Goal: Contribute content

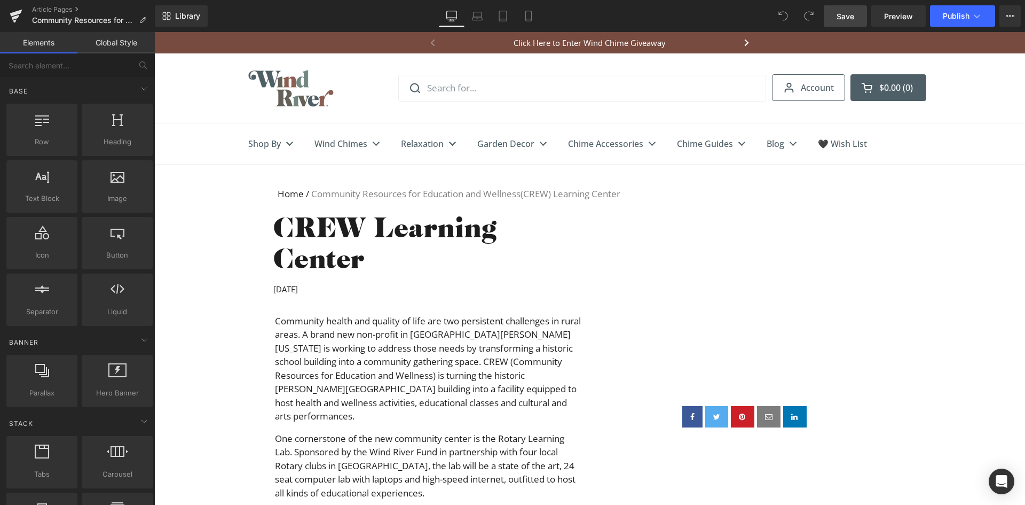
click at [843, 17] on span "Save" at bounding box center [846, 16] width 18 height 11
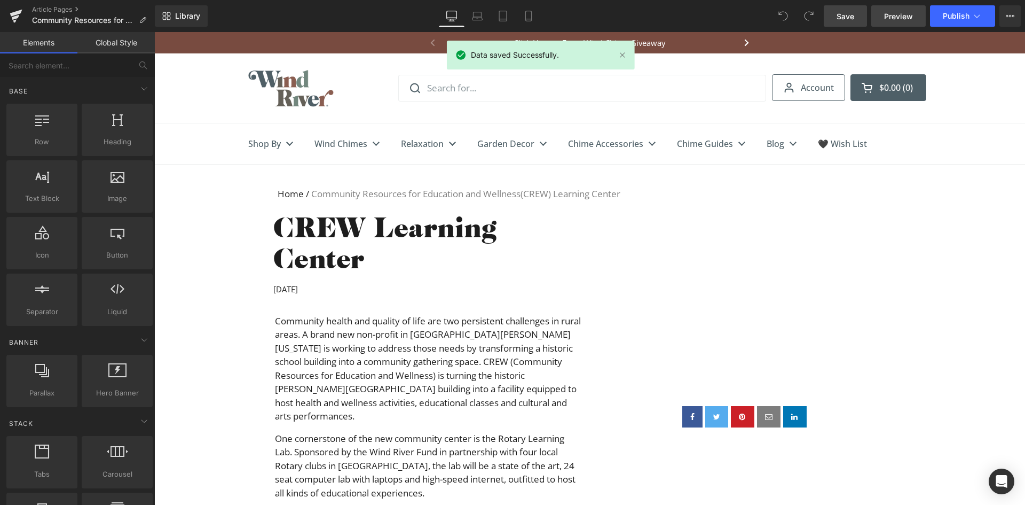
click at [902, 14] on span "Preview" at bounding box center [898, 16] width 29 height 11
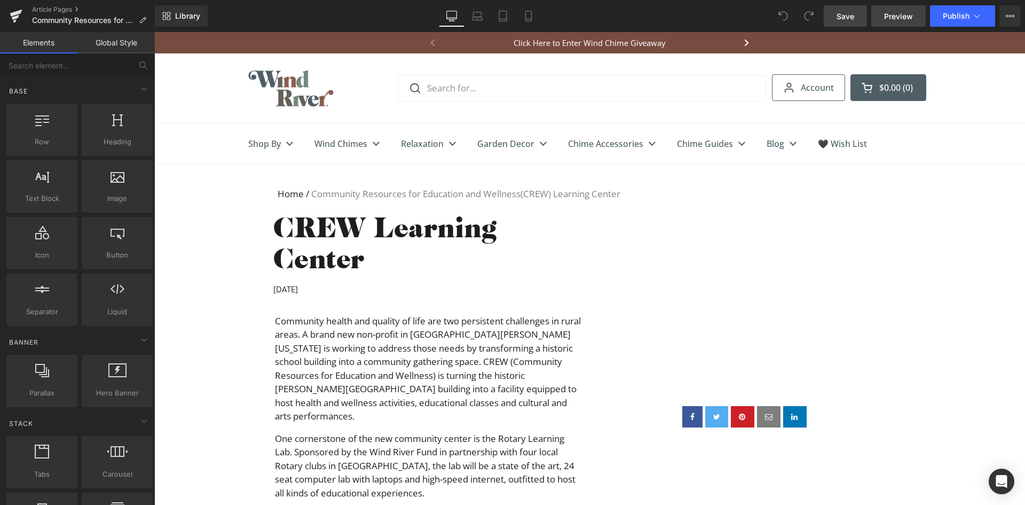
click at [893, 15] on span "Preview" at bounding box center [898, 16] width 29 height 11
click at [947, 18] on span "Publish" at bounding box center [956, 16] width 27 height 9
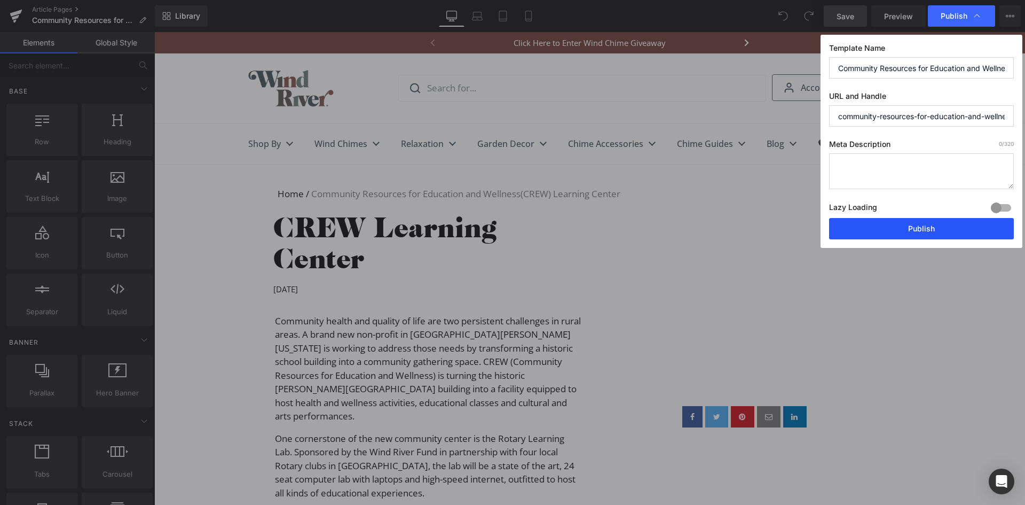
click at [929, 229] on button "Publish" at bounding box center [921, 228] width 185 height 21
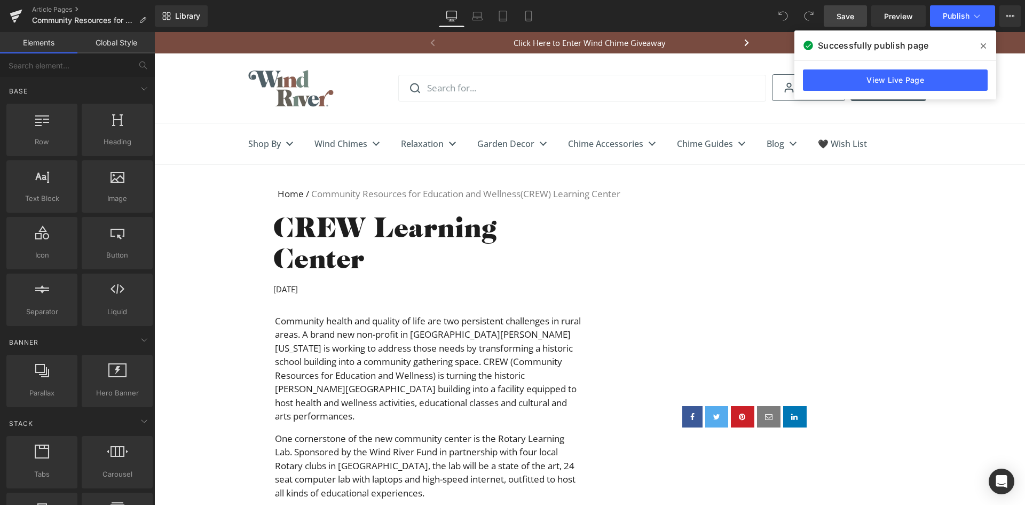
click at [980, 45] on span at bounding box center [983, 45] width 17 height 17
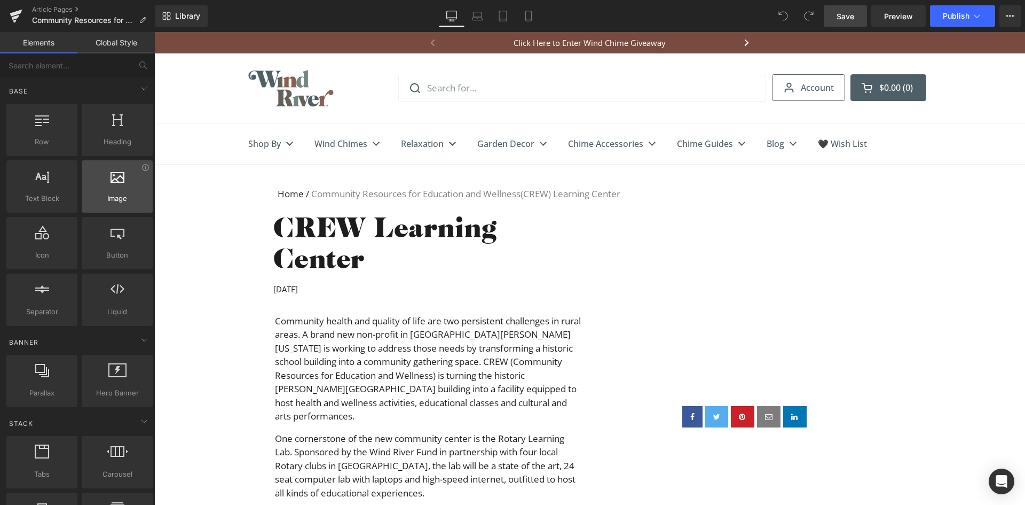
click at [132, 185] on div at bounding box center [117, 181] width 65 height 24
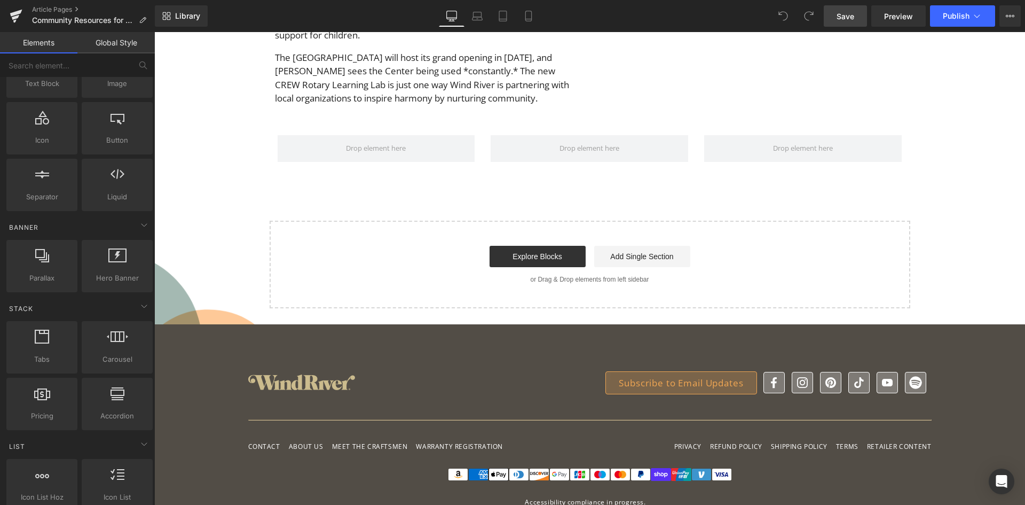
scroll to position [107, 0]
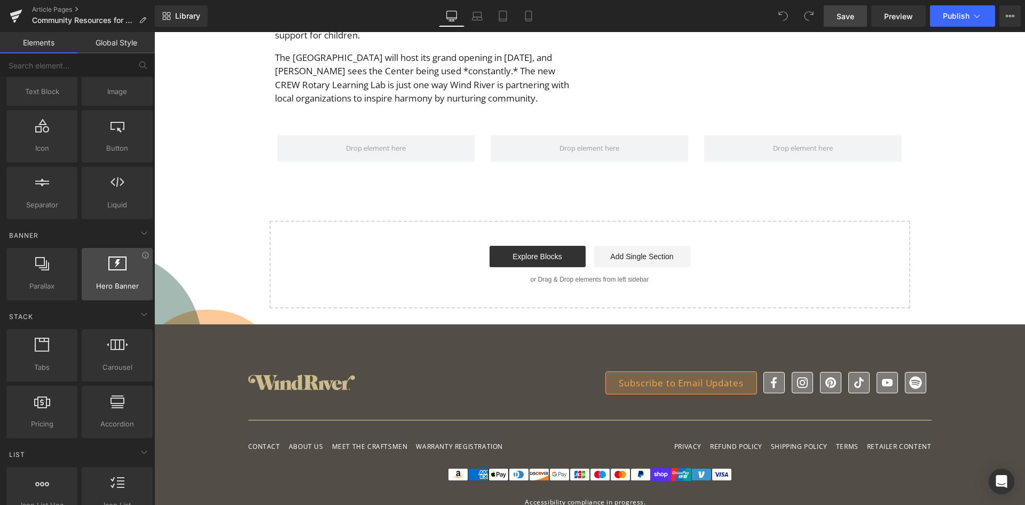
click at [122, 277] on div at bounding box center [117, 268] width 65 height 24
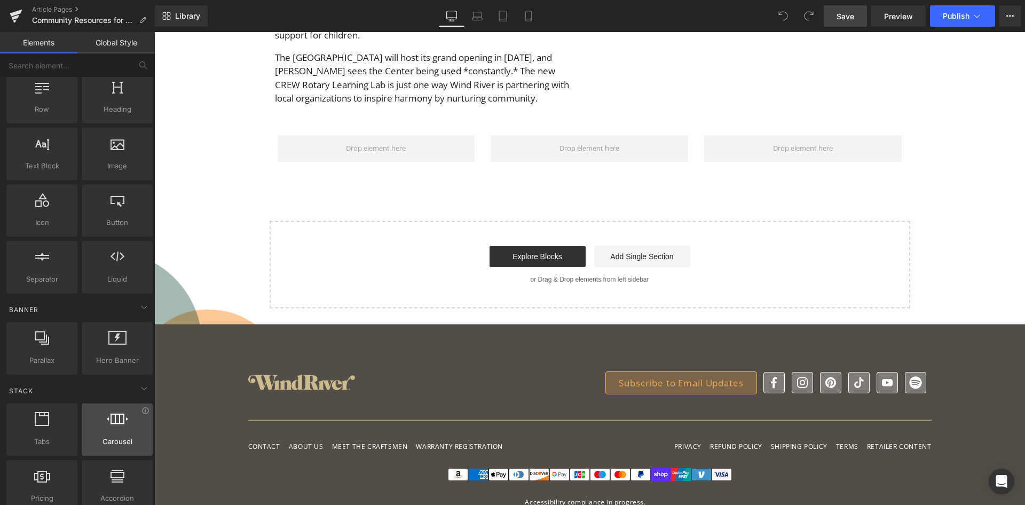
scroll to position [0, 0]
